Goal: Task Accomplishment & Management: Use online tool/utility

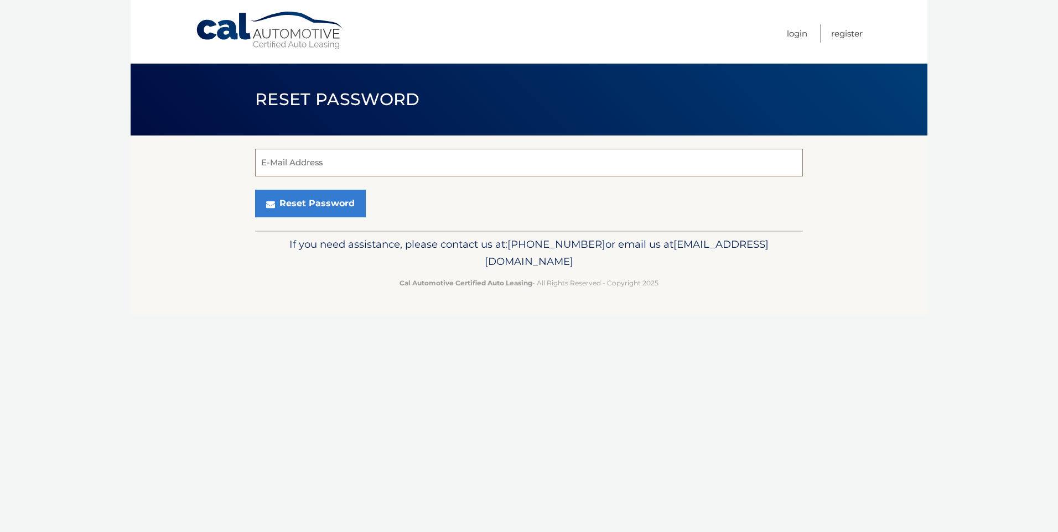
click at [335, 165] on input "E-Mail Address" at bounding box center [529, 163] width 548 height 28
click at [268, 163] on input "trcyptl730@gmail.com" at bounding box center [529, 163] width 548 height 28
click at [387, 160] on input "tracyptl730@gmail.com" at bounding box center [529, 163] width 548 height 28
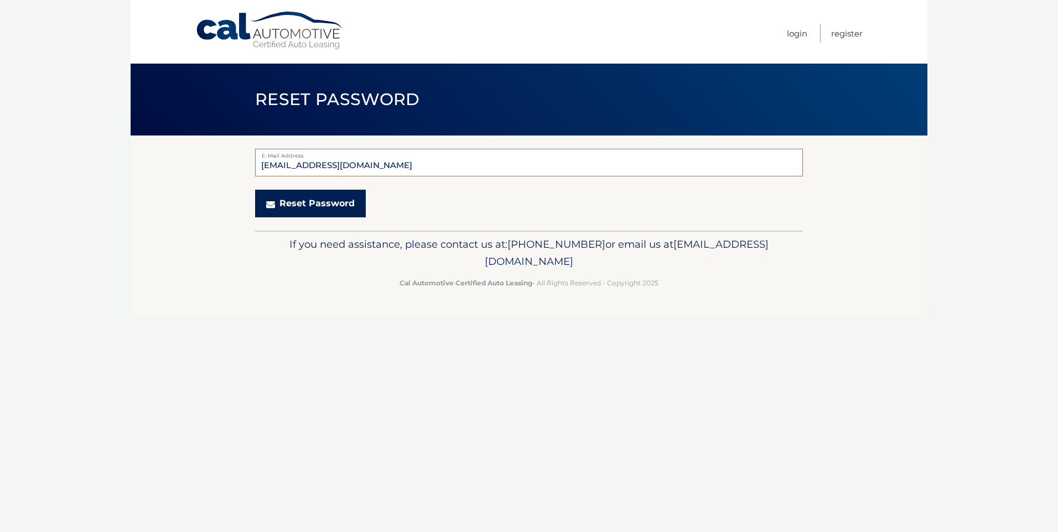
type input "tracyptl730@gmail.com"
click at [292, 202] on button "Reset Password" at bounding box center [310, 204] width 111 height 28
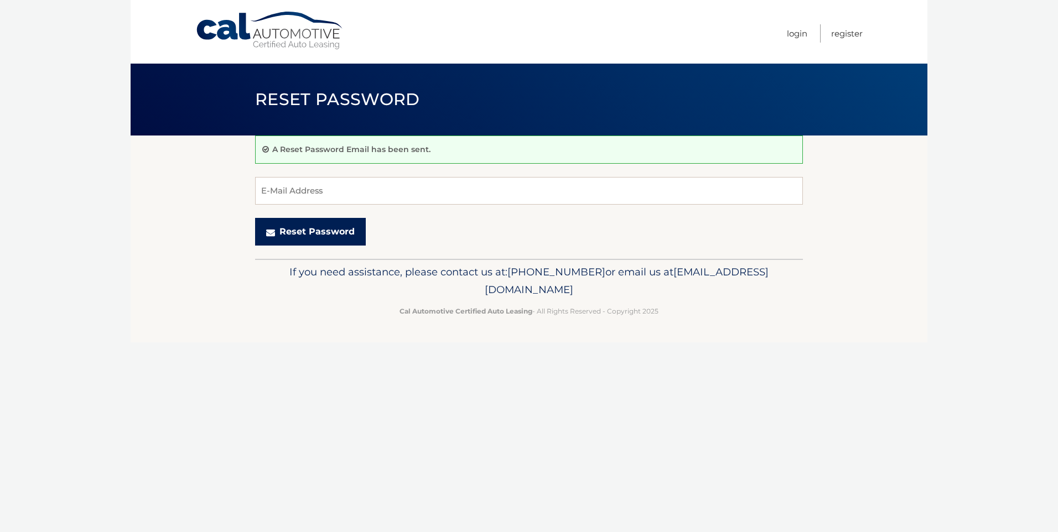
click at [327, 230] on button "Reset Password" at bounding box center [310, 232] width 111 height 28
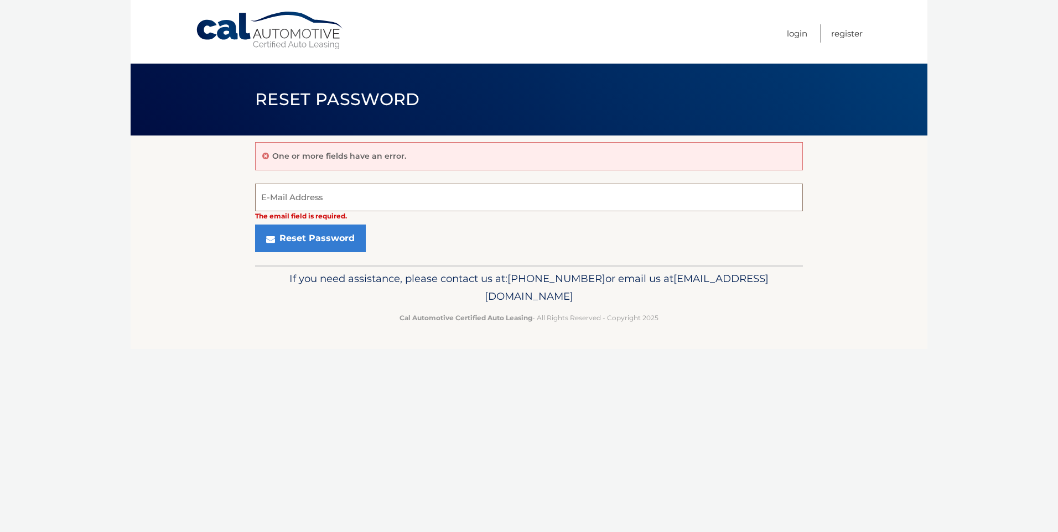
click at [336, 196] on input "E-Mail Address" at bounding box center [529, 198] width 548 height 28
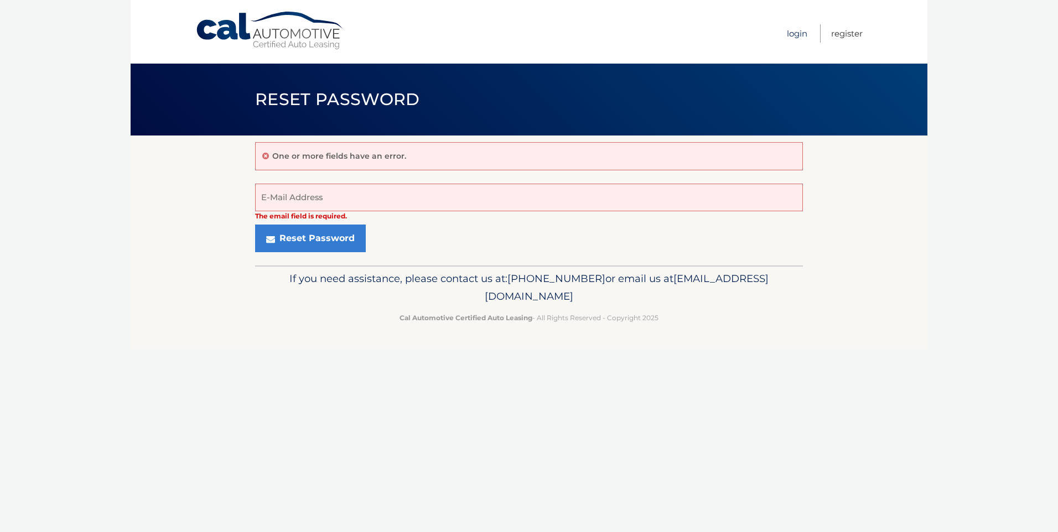
click at [800, 33] on link "Login" at bounding box center [797, 33] width 20 height 18
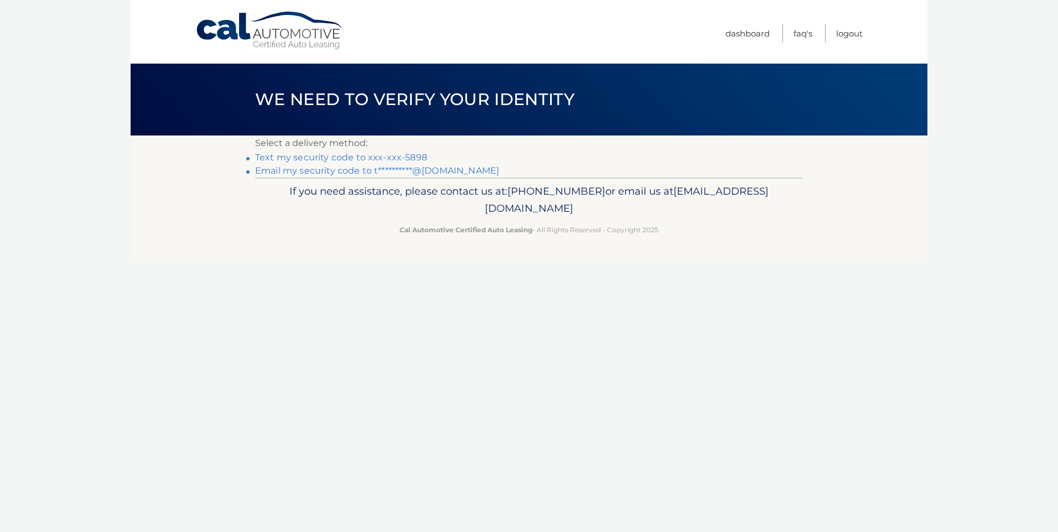
click at [272, 158] on link "Text my security code to xxx-xxx-5898" at bounding box center [341, 157] width 172 height 11
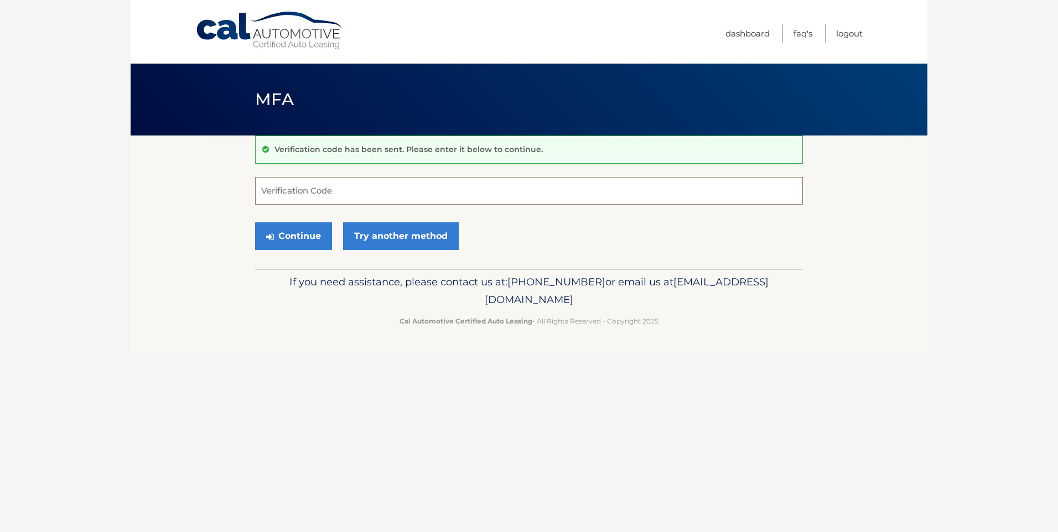
click at [287, 190] on input "Verification Code" at bounding box center [529, 191] width 548 height 28
type input "875513"
click at [300, 238] on button "Continue" at bounding box center [293, 236] width 77 height 28
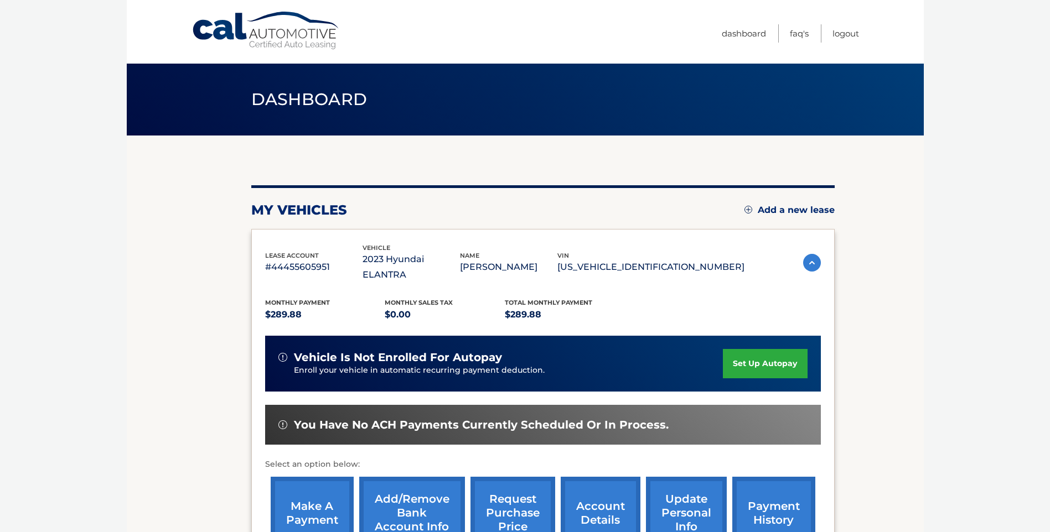
click at [315, 485] on link "make a payment" at bounding box center [312, 513] width 83 height 72
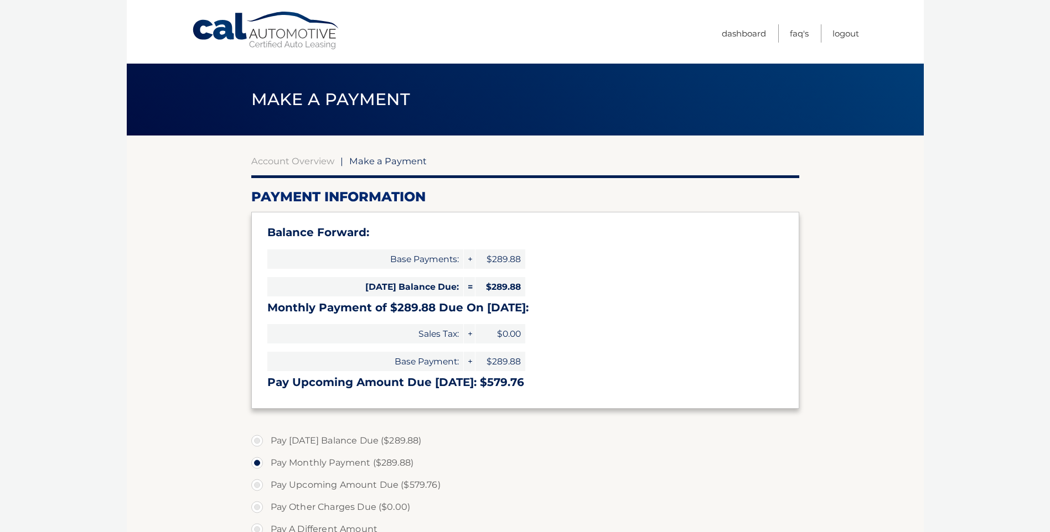
select select "ZDk1OWM5ZjEtYjM2Yy00MjZhLTlmOGItMmI3ZWY4ZTU1YjFl"
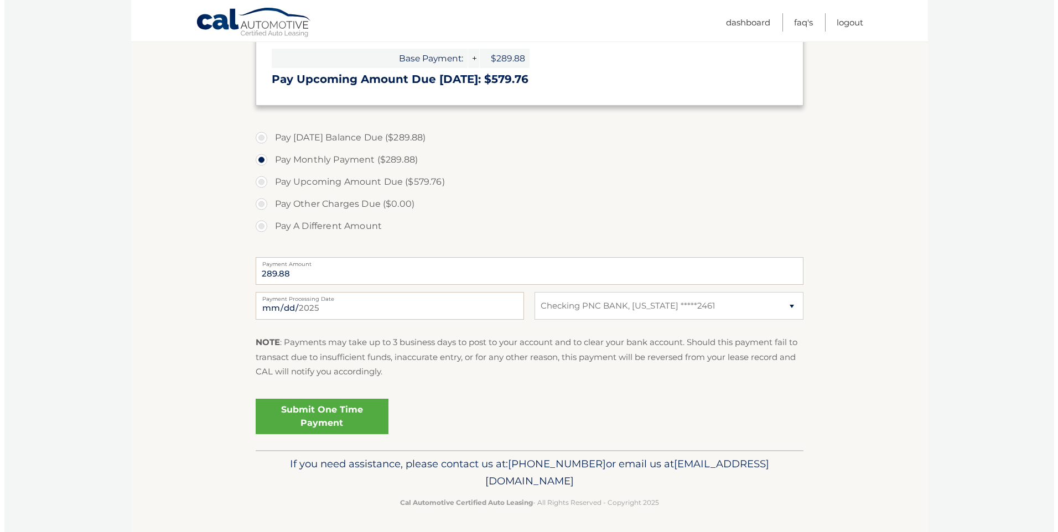
scroll to position [305, 0]
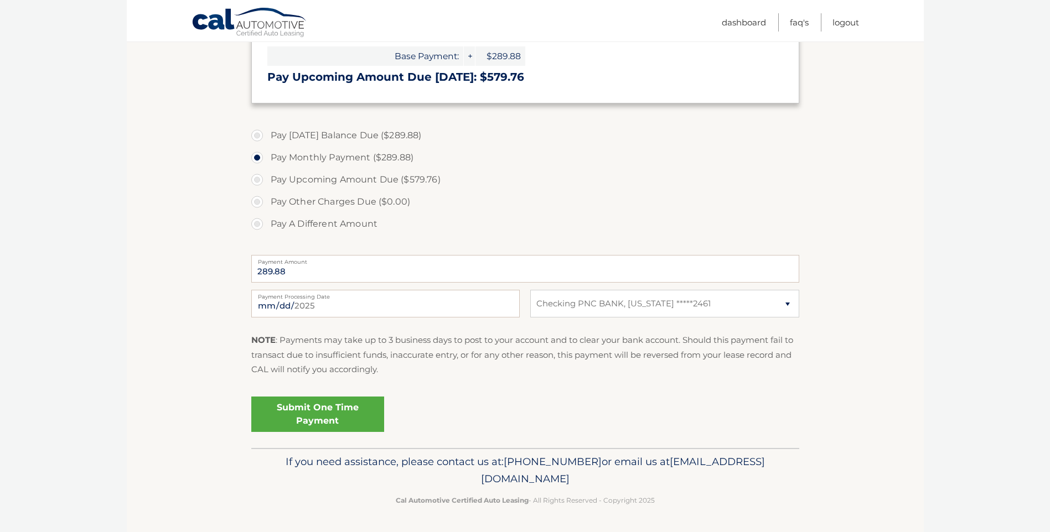
click at [313, 416] on link "Submit One Time Payment" at bounding box center [317, 414] width 133 height 35
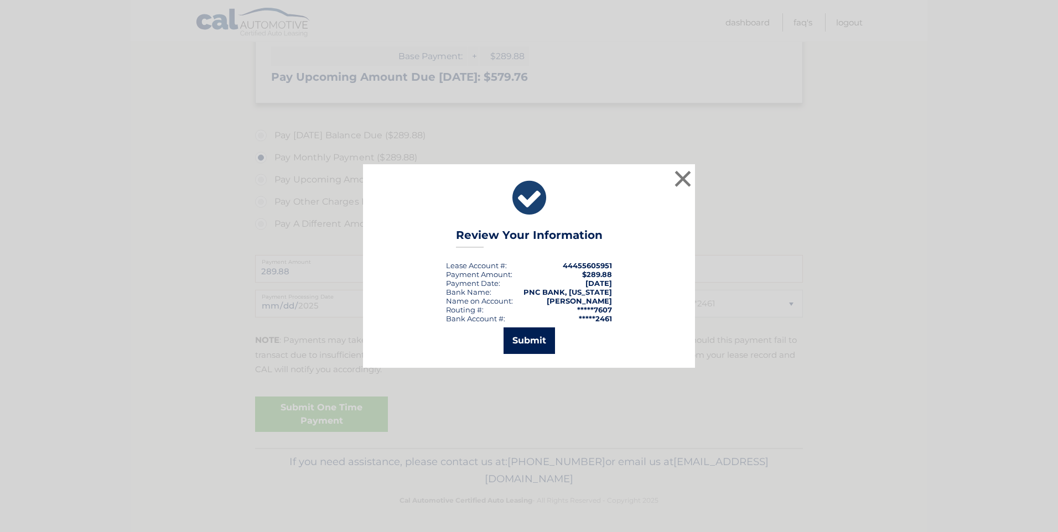
click at [525, 340] on button "Submit" at bounding box center [528, 341] width 51 height 27
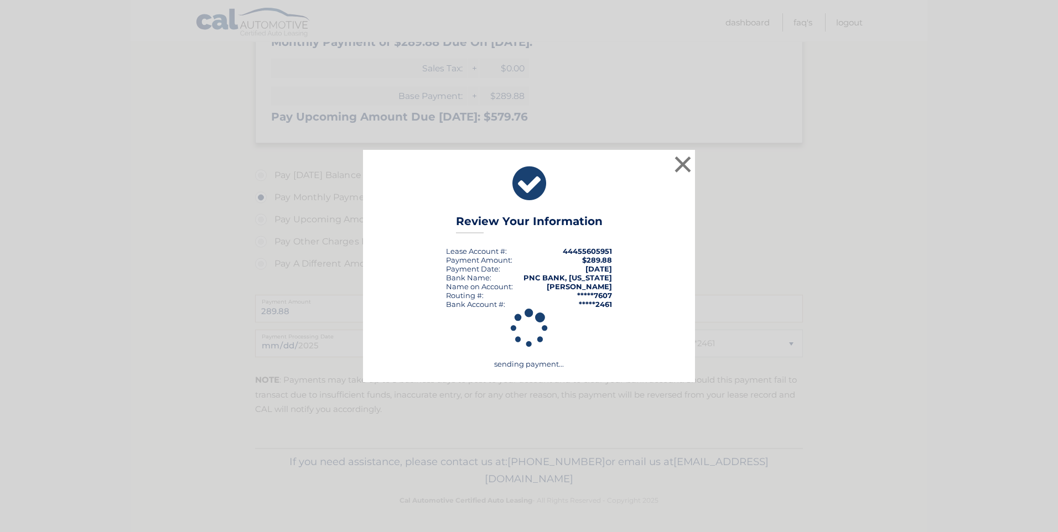
scroll to position [266, 0]
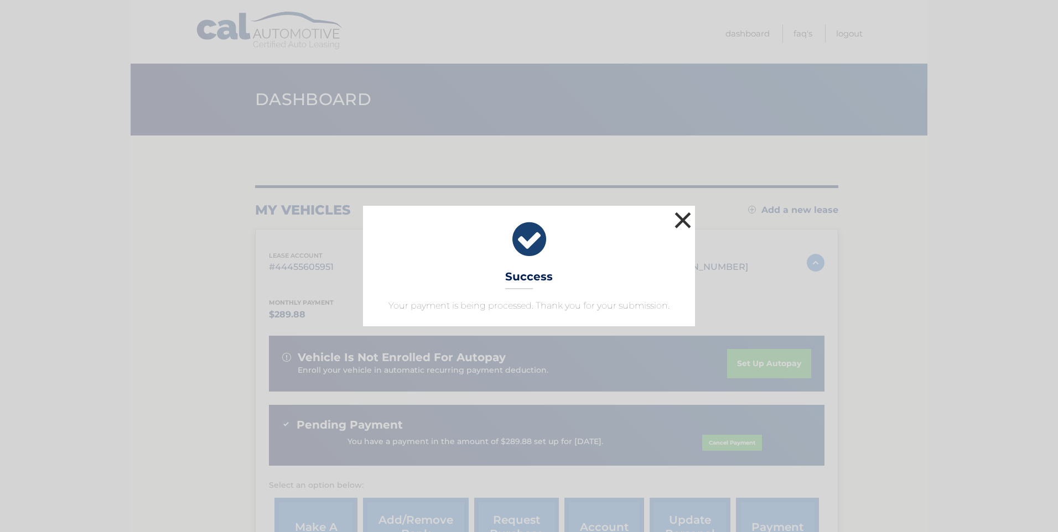
click at [685, 221] on button "×" at bounding box center [683, 220] width 22 height 22
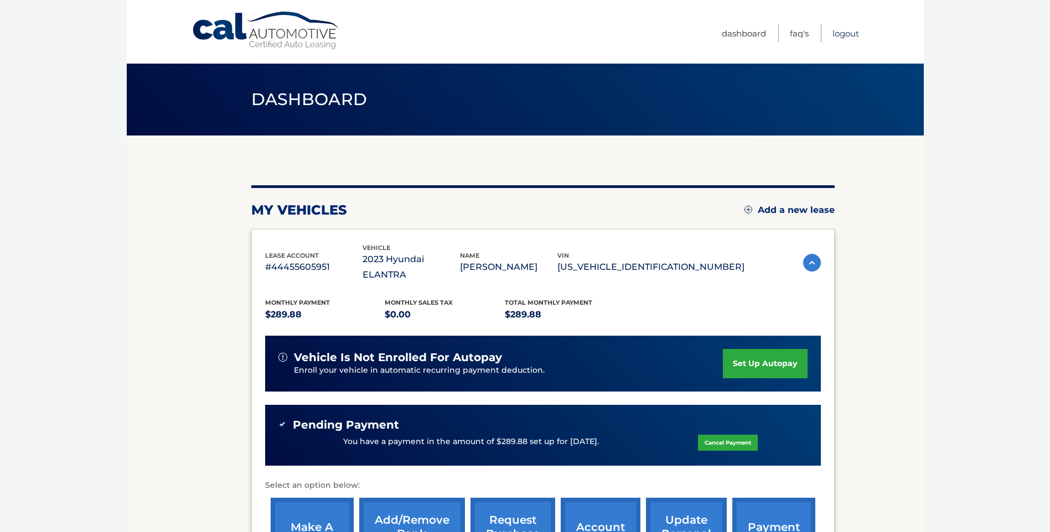
click at [843, 38] on link "Logout" at bounding box center [845, 33] width 27 height 18
